Goal: Transaction & Acquisition: Download file/media

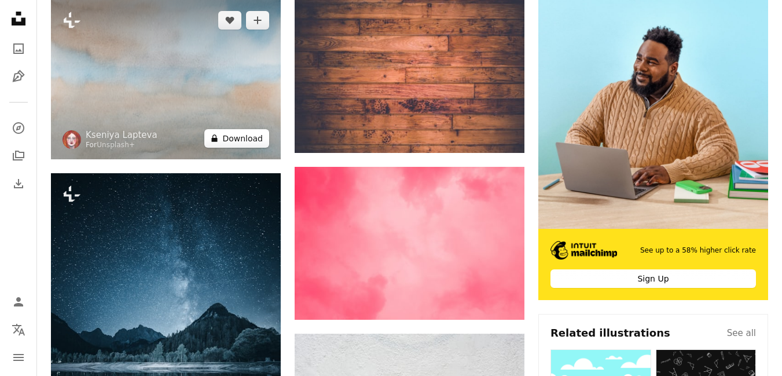
scroll to position [289, 0]
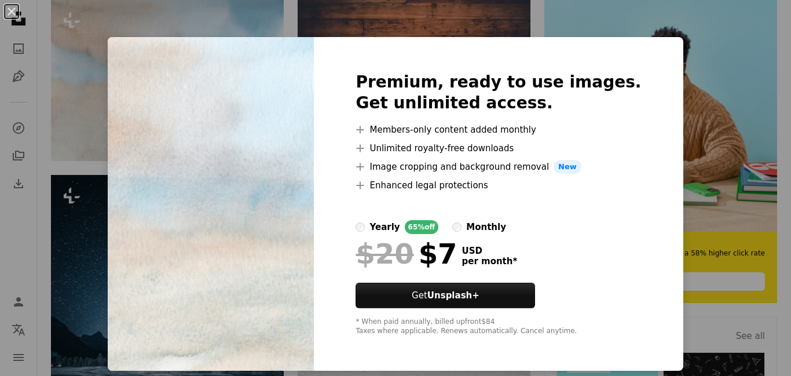
click at [710, 40] on div "An X shape Premium, ready to use images. Get unlimited access. A plus sign Memb…" at bounding box center [395, 188] width 791 height 376
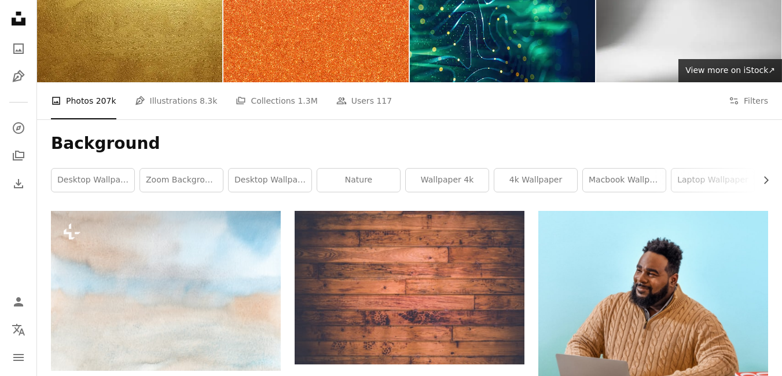
scroll to position [58, 0]
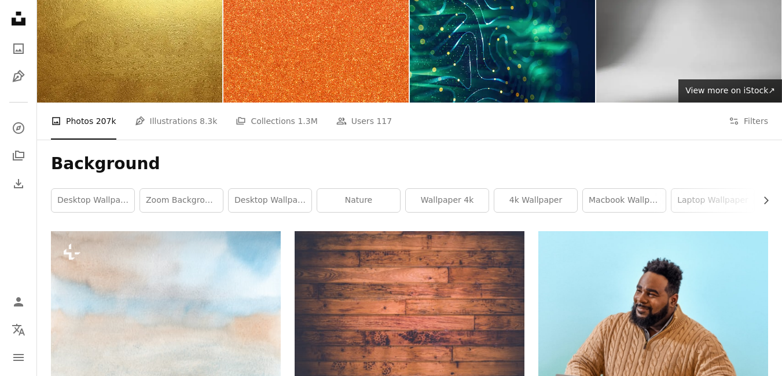
click at [650, 41] on img at bounding box center [688, 40] width 185 height 123
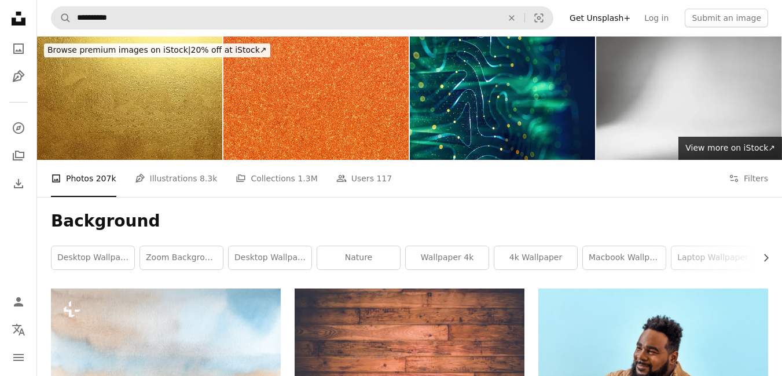
scroll to position [0, 0]
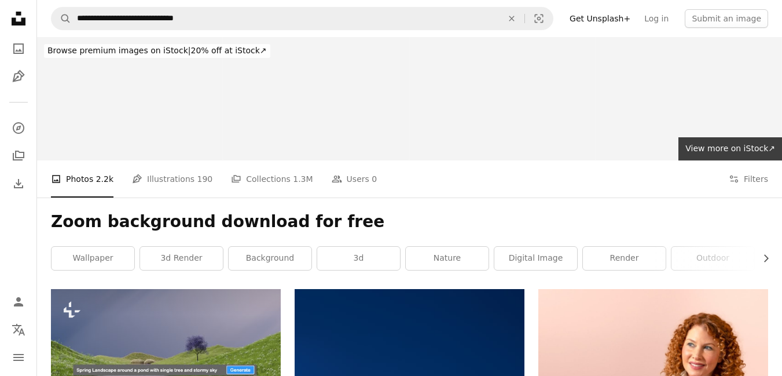
scroll to position [58, 0]
